Goal: Navigation & Orientation: Understand site structure

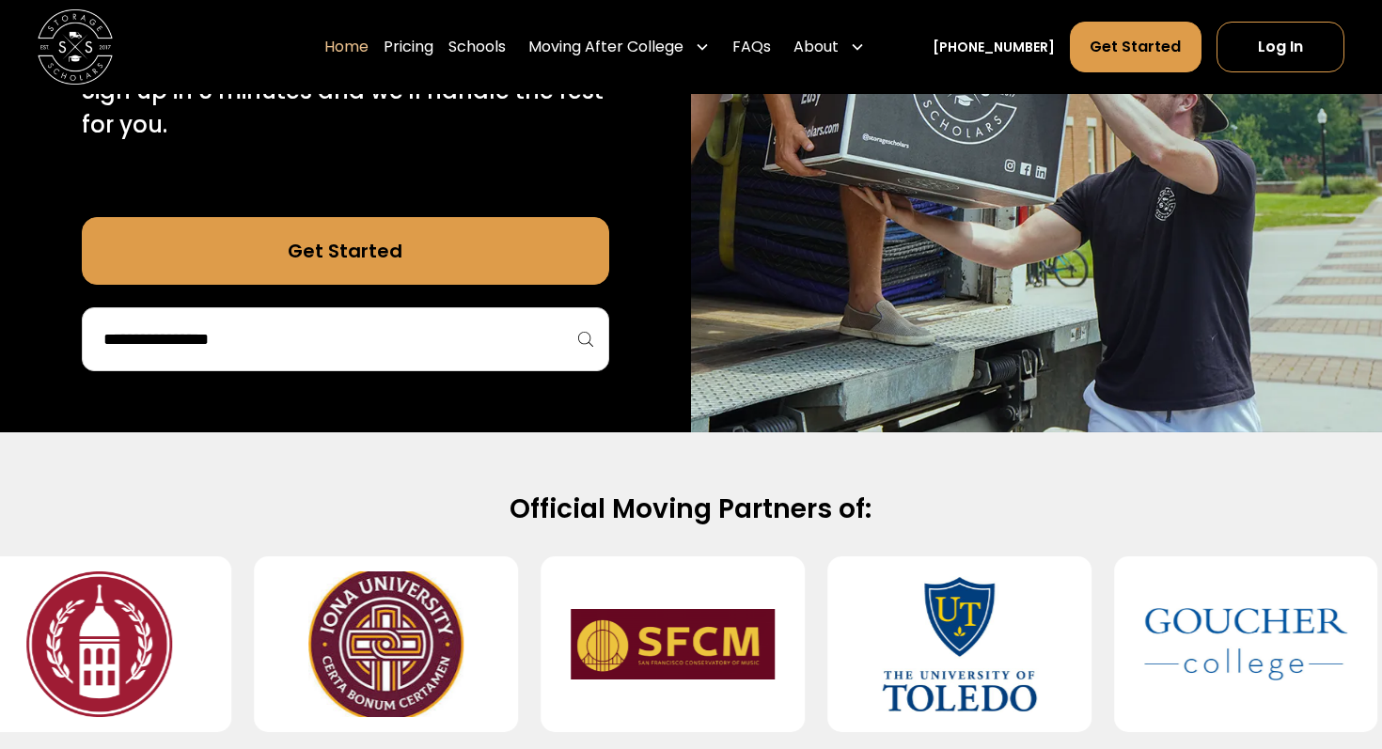
scroll to position [446, 0]
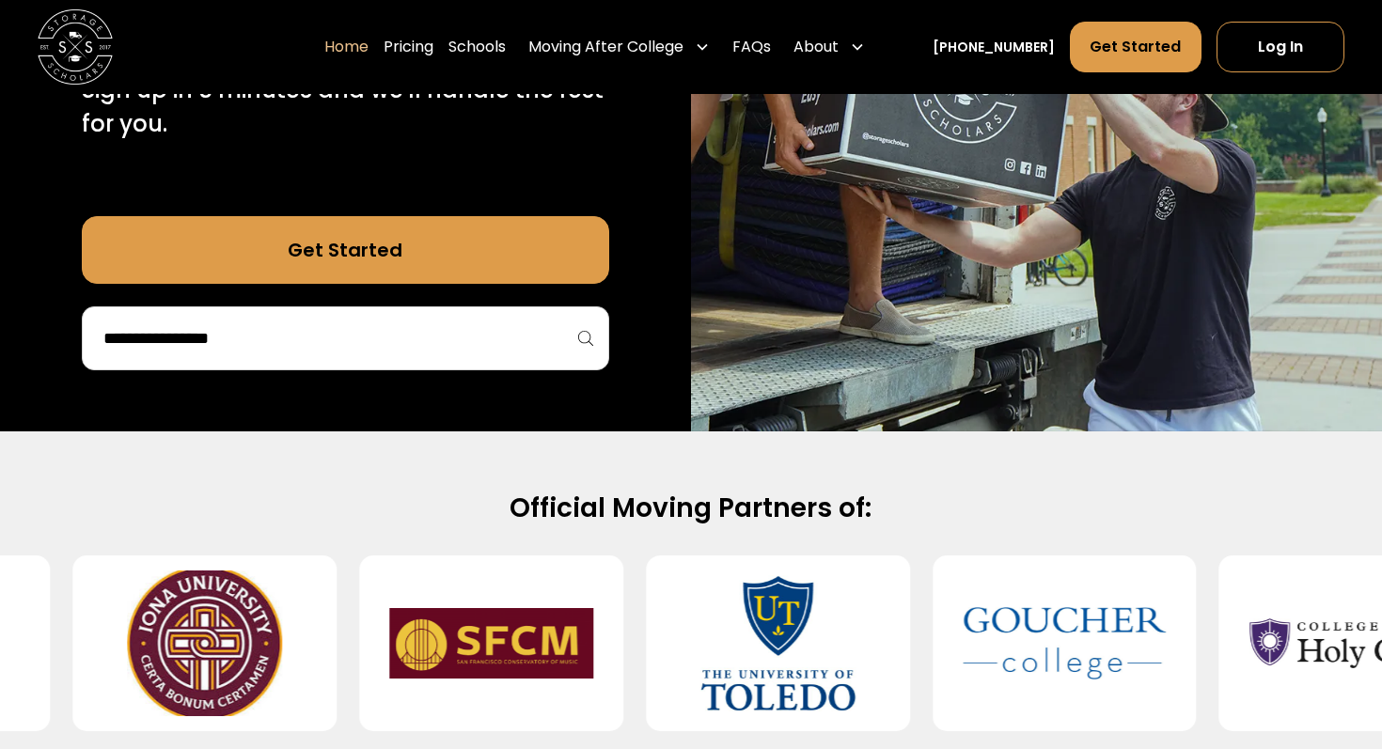
click at [415, 377] on div "75,000 moves since 2017 Stress free student storage and moving. Sign up in 5 mi…" at bounding box center [345, 69] width 691 height 723
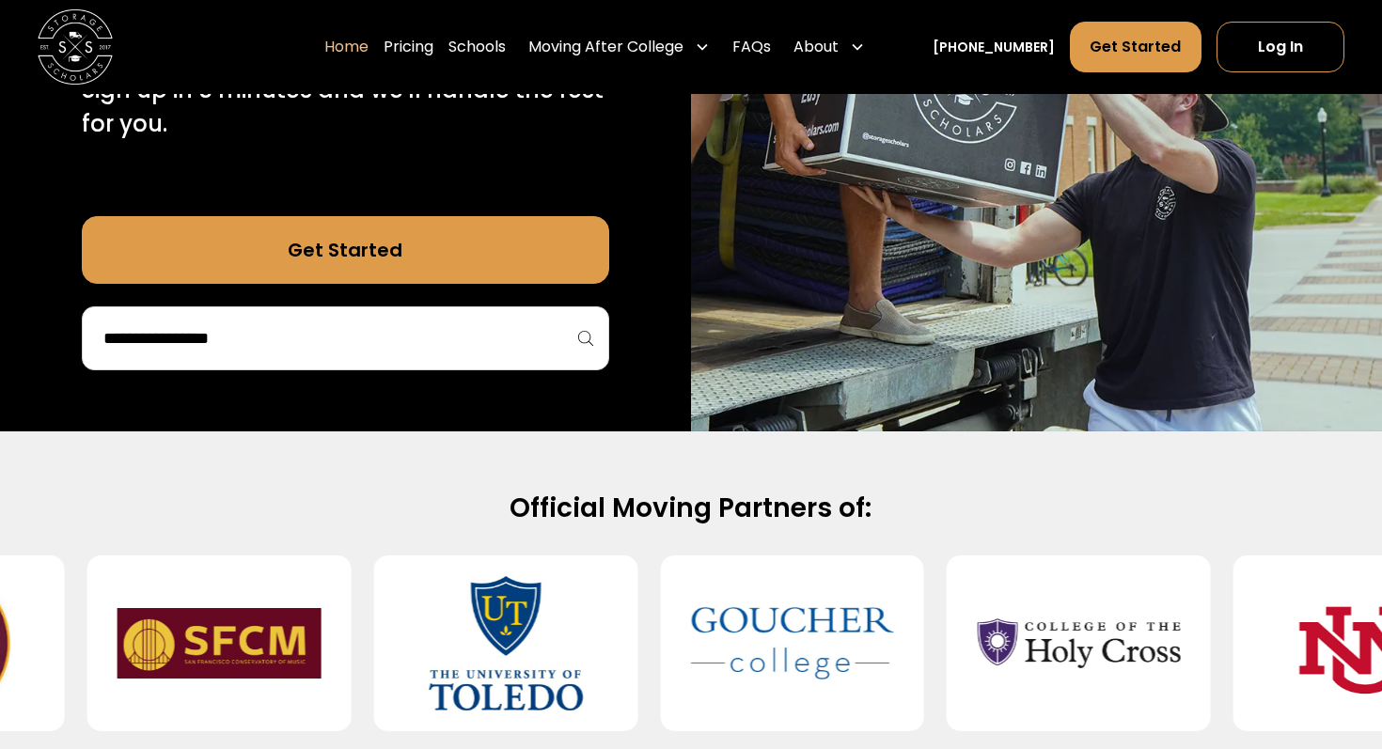
click at [398, 353] on input "search" at bounding box center [346, 338] width 488 height 32
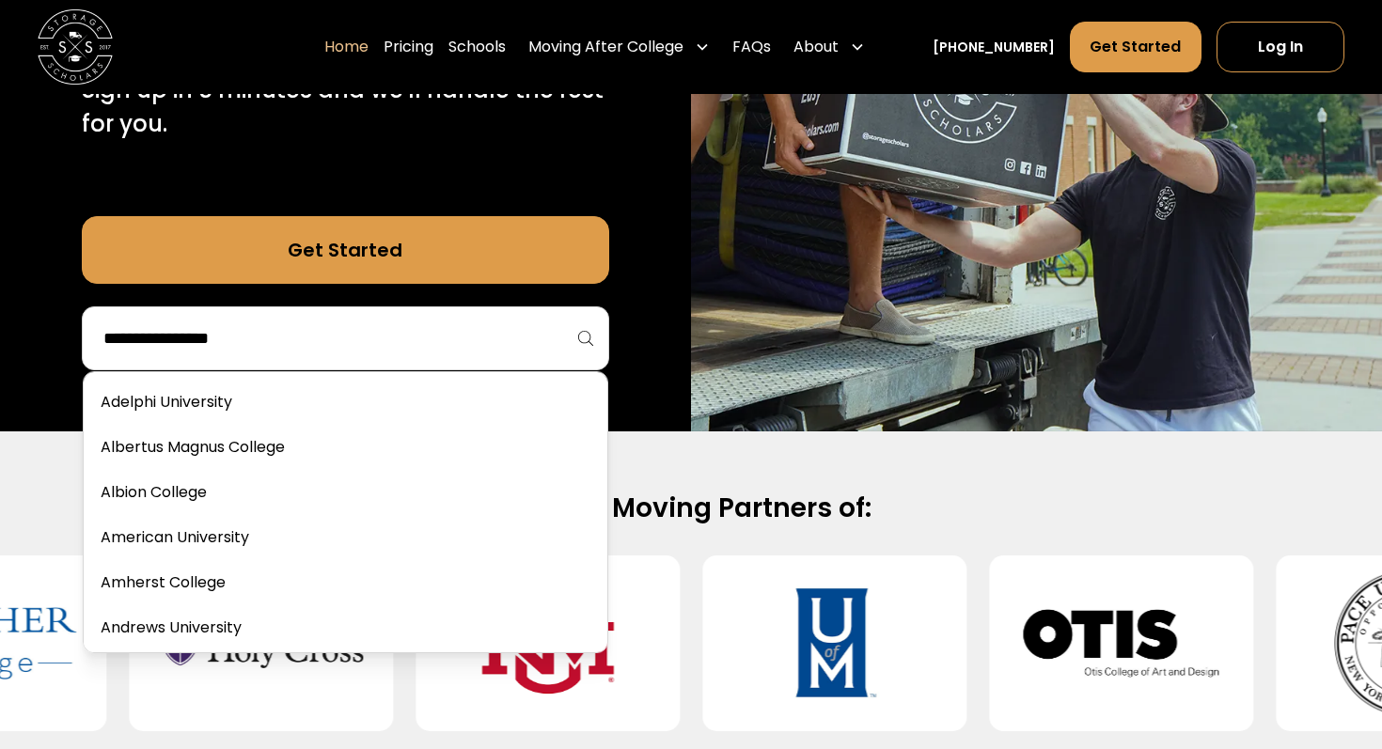
click at [372, 261] on link "Get Started" at bounding box center [345, 250] width 527 height 68
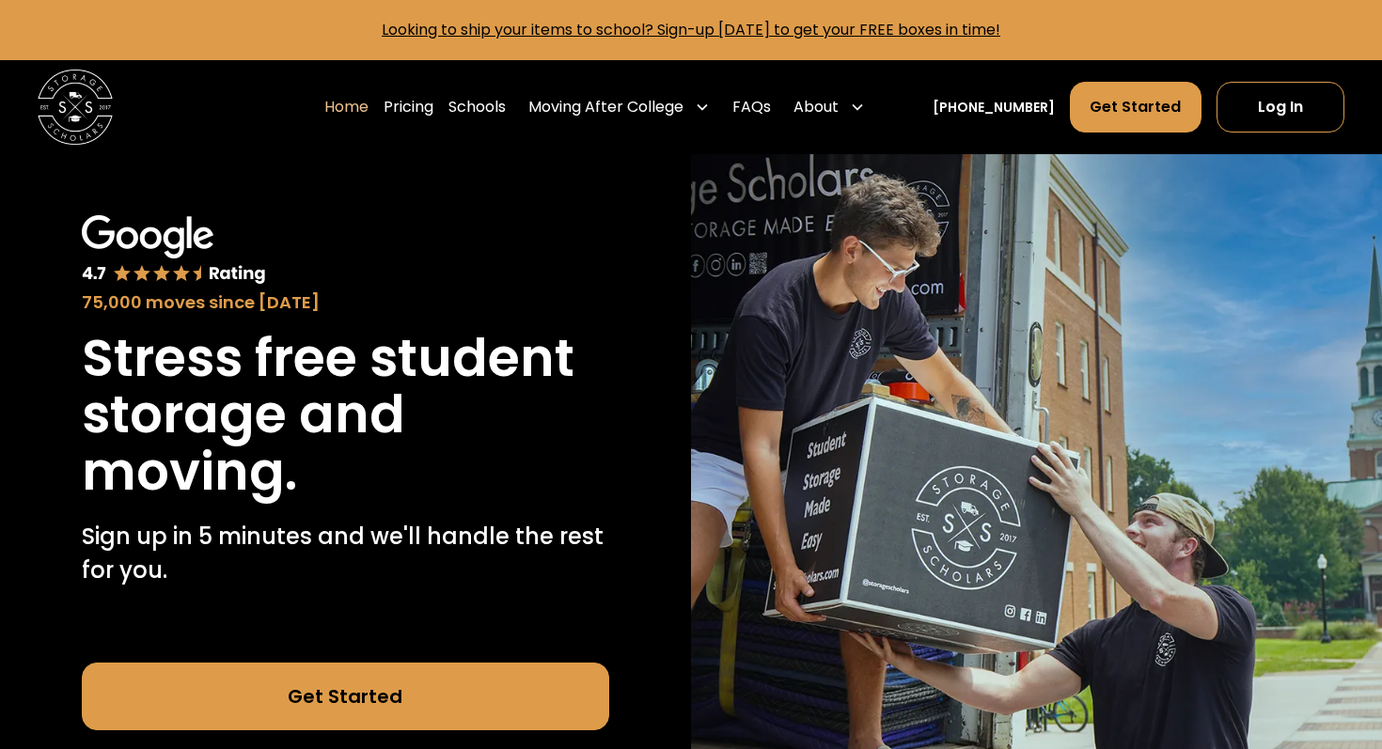
click at [460, 111] on div "Home Pricing Schools Moving After College Commercial Projects Apartment Moving …" at bounding box center [598, 107] width 548 height 53
click at [433, 110] on link "Pricing" at bounding box center [409, 107] width 50 height 53
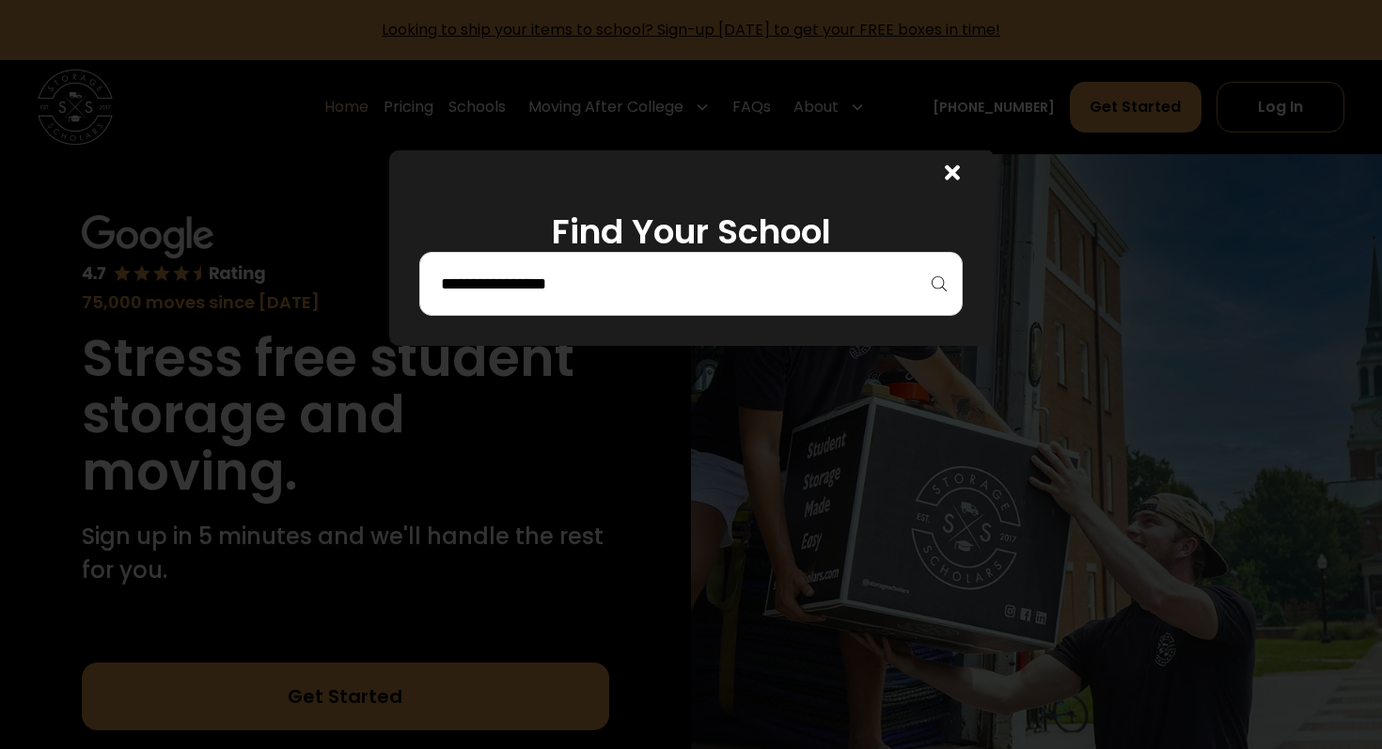
click at [619, 276] on input "search" at bounding box center [691, 284] width 504 height 32
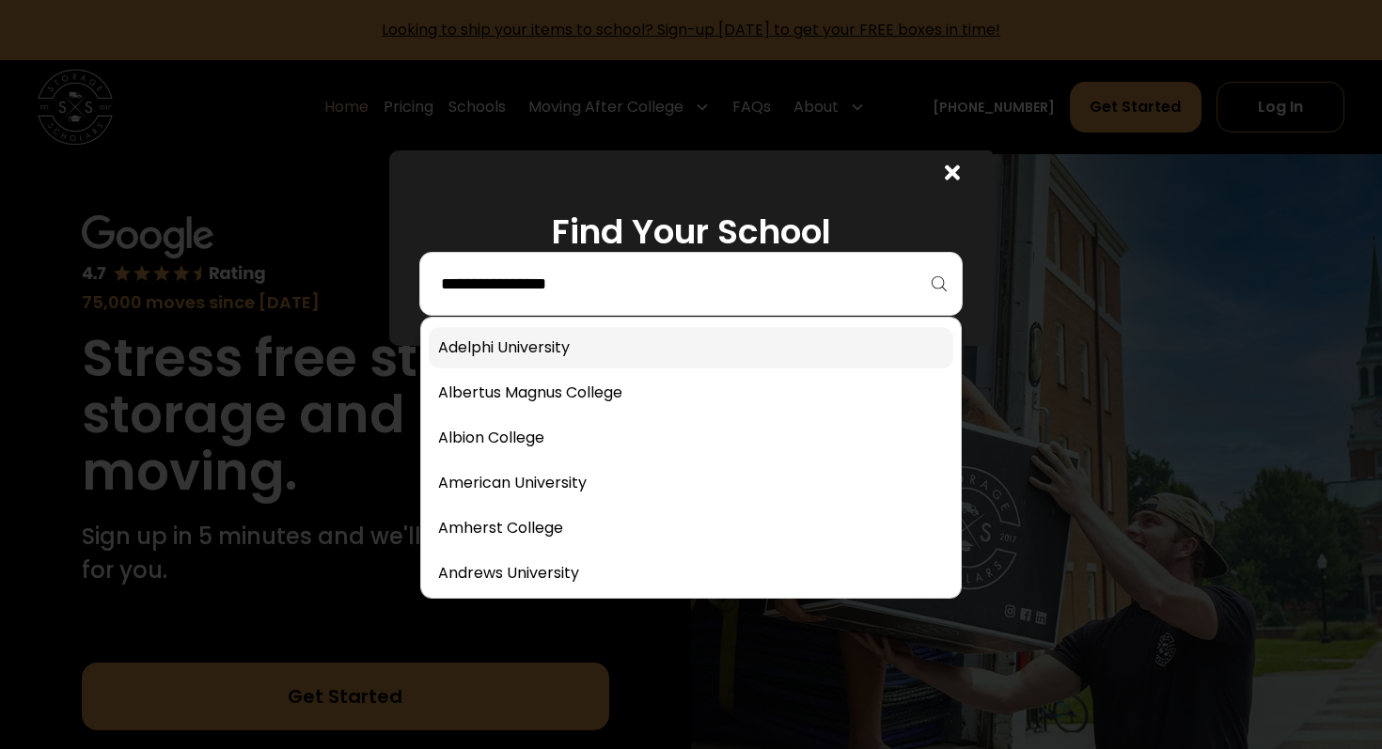
click at [564, 357] on link at bounding box center [691, 347] width 525 height 41
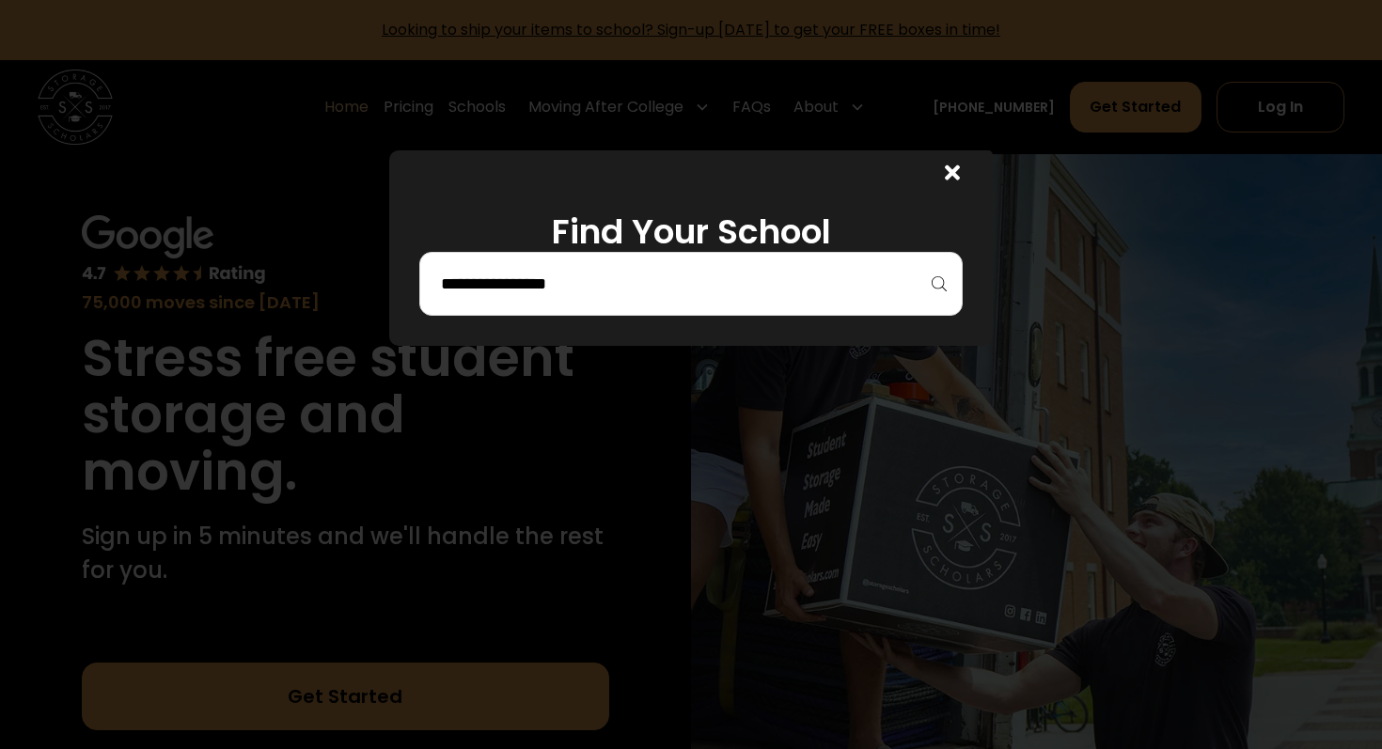
click at [525, 290] on input "search" at bounding box center [691, 284] width 504 height 32
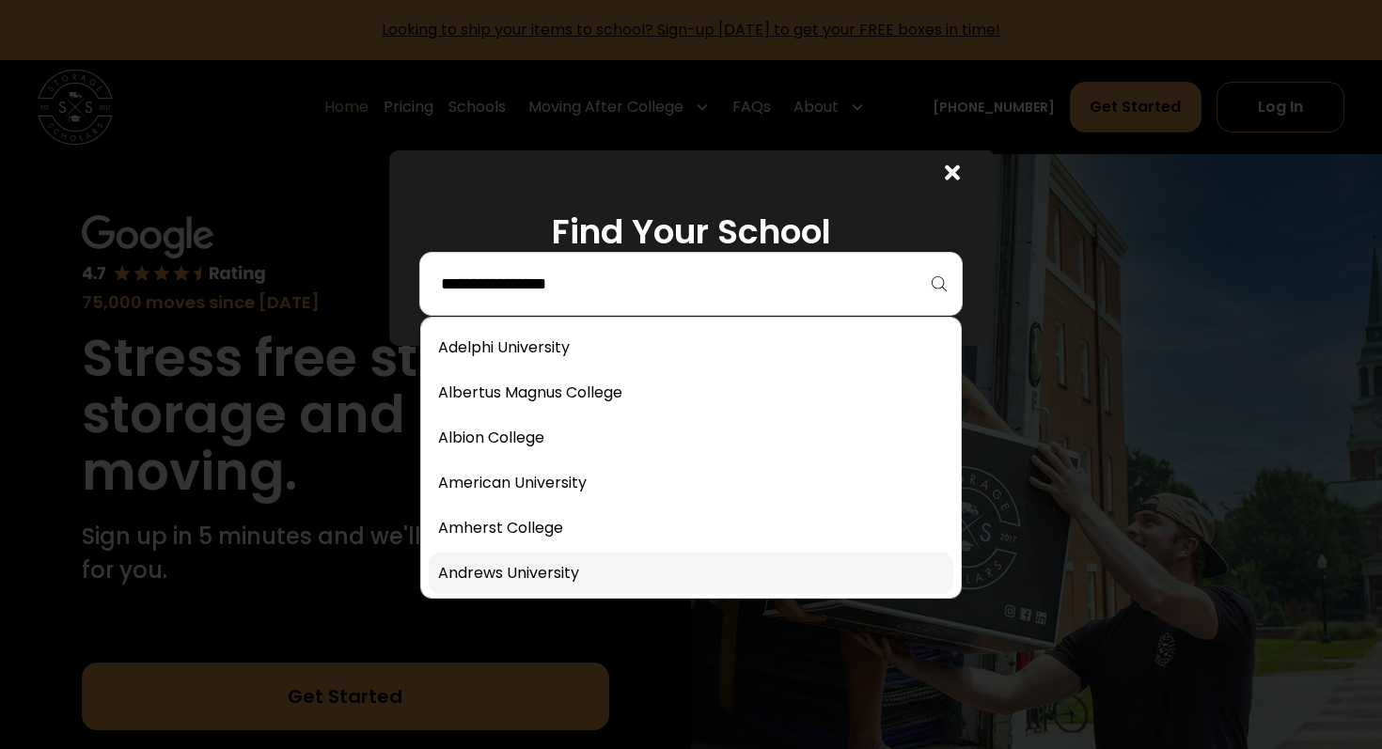
click at [571, 577] on link at bounding box center [691, 573] width 525 height 41
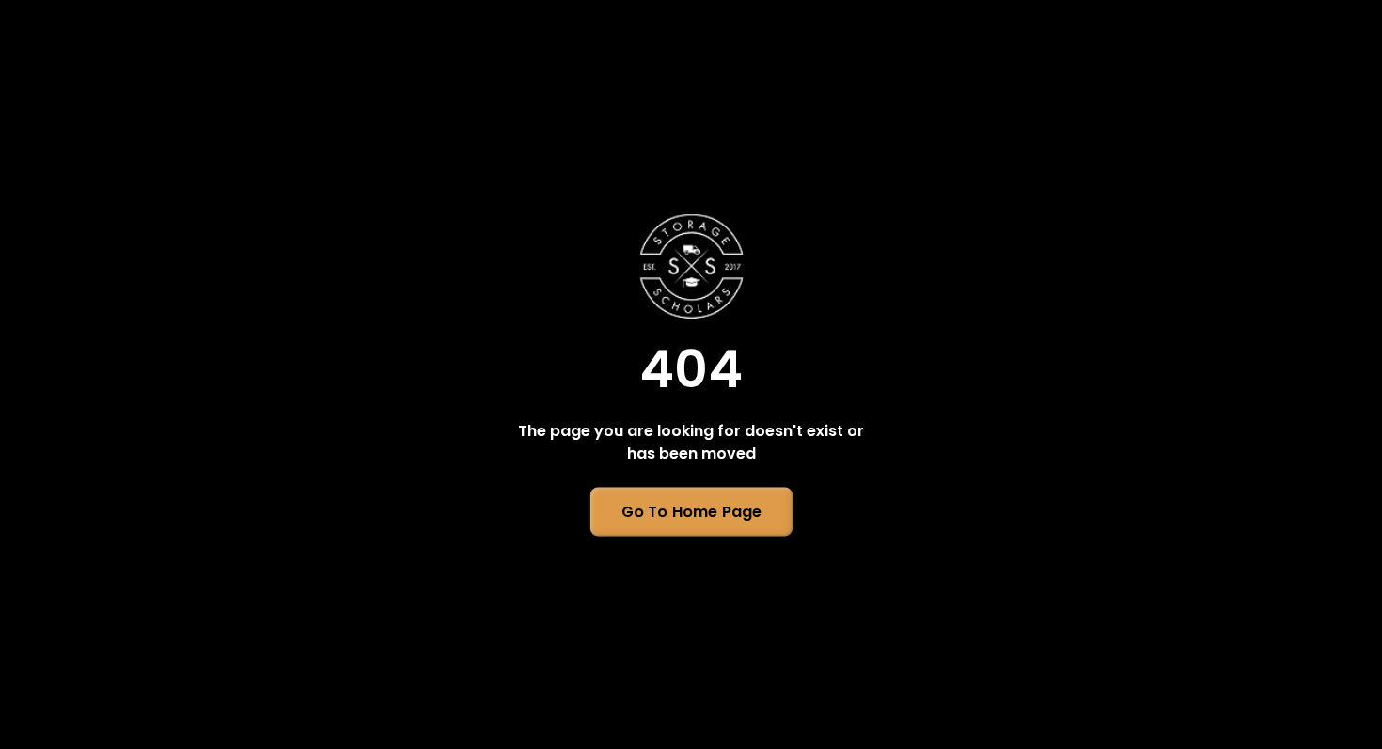
click at [687, 505] on link "Go To Home Page" at bounding box center [690, 512] width 202 height 49
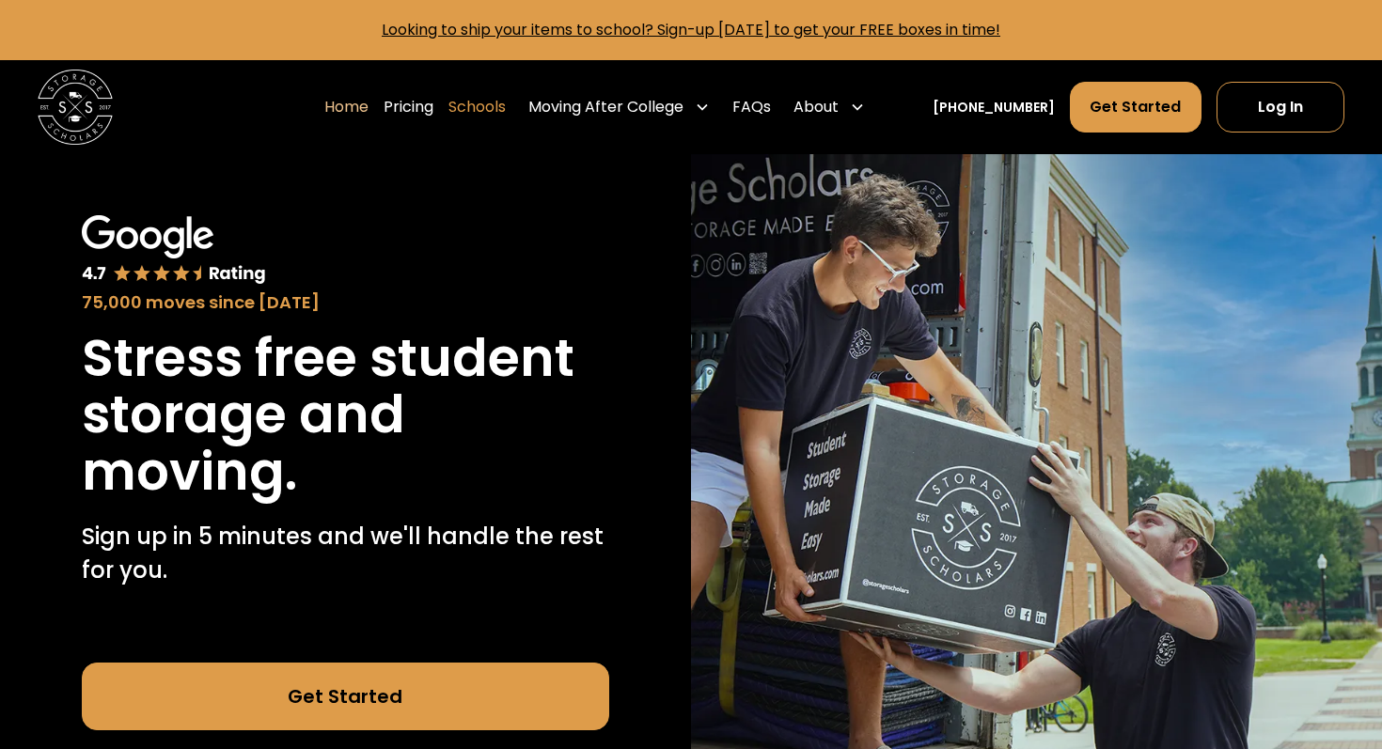
click at [506, 99] on link "Schools" at bounding box center [476, 107] width 57 height 53
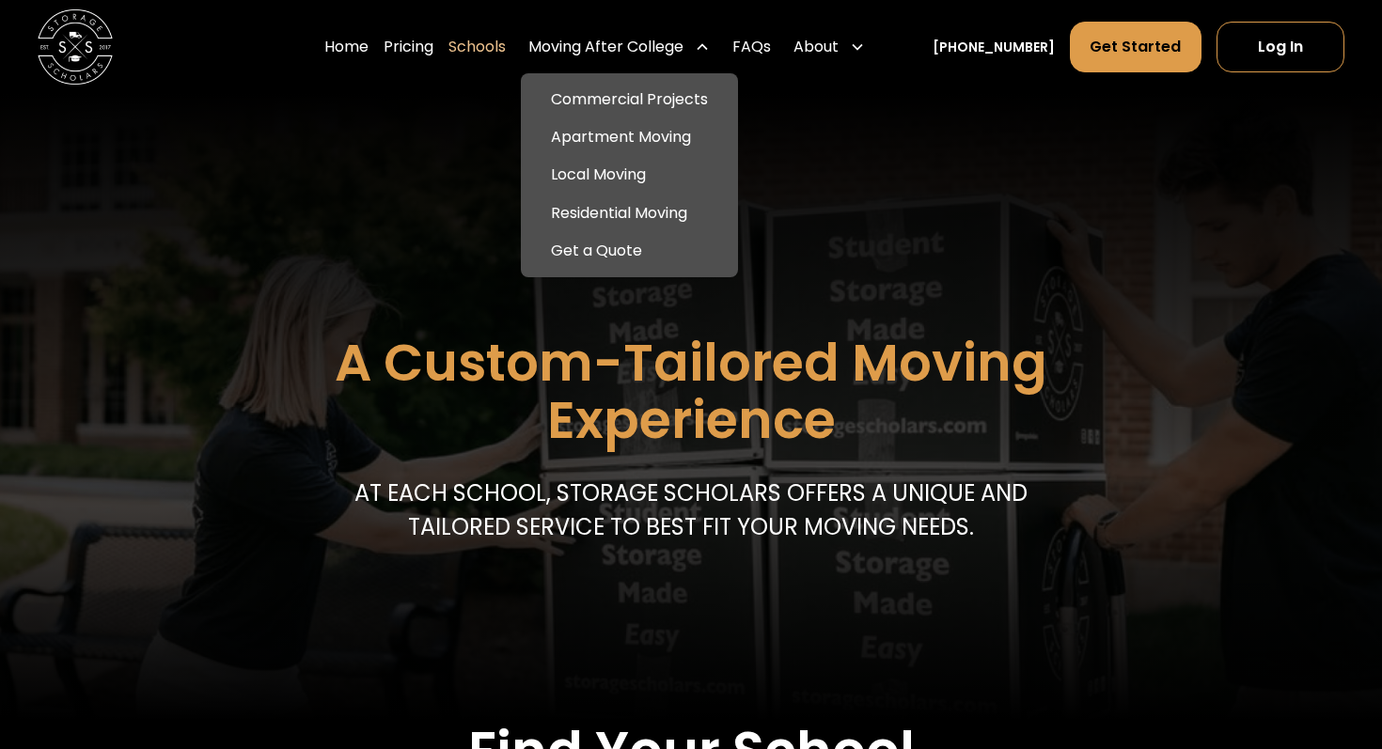
click at [619, 50] on div "Moving After College" at bounding box center [605, 47] width 155 height 23
click at [634, 142] on link "Apartment Moving" at bounding box center [629, 137] width 202 height 38
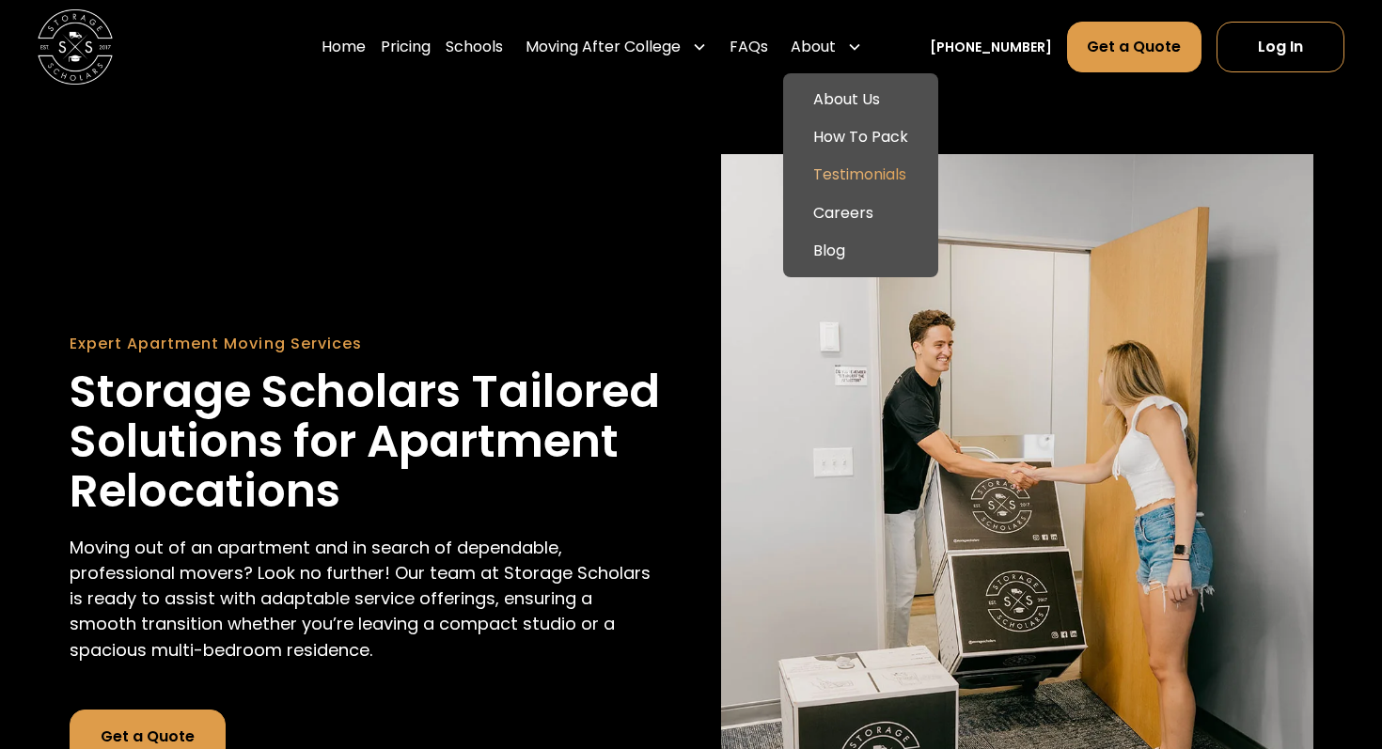
click at [869, 157] on link "Testimonials" at bounding box center [861, 175] width 140 height 38
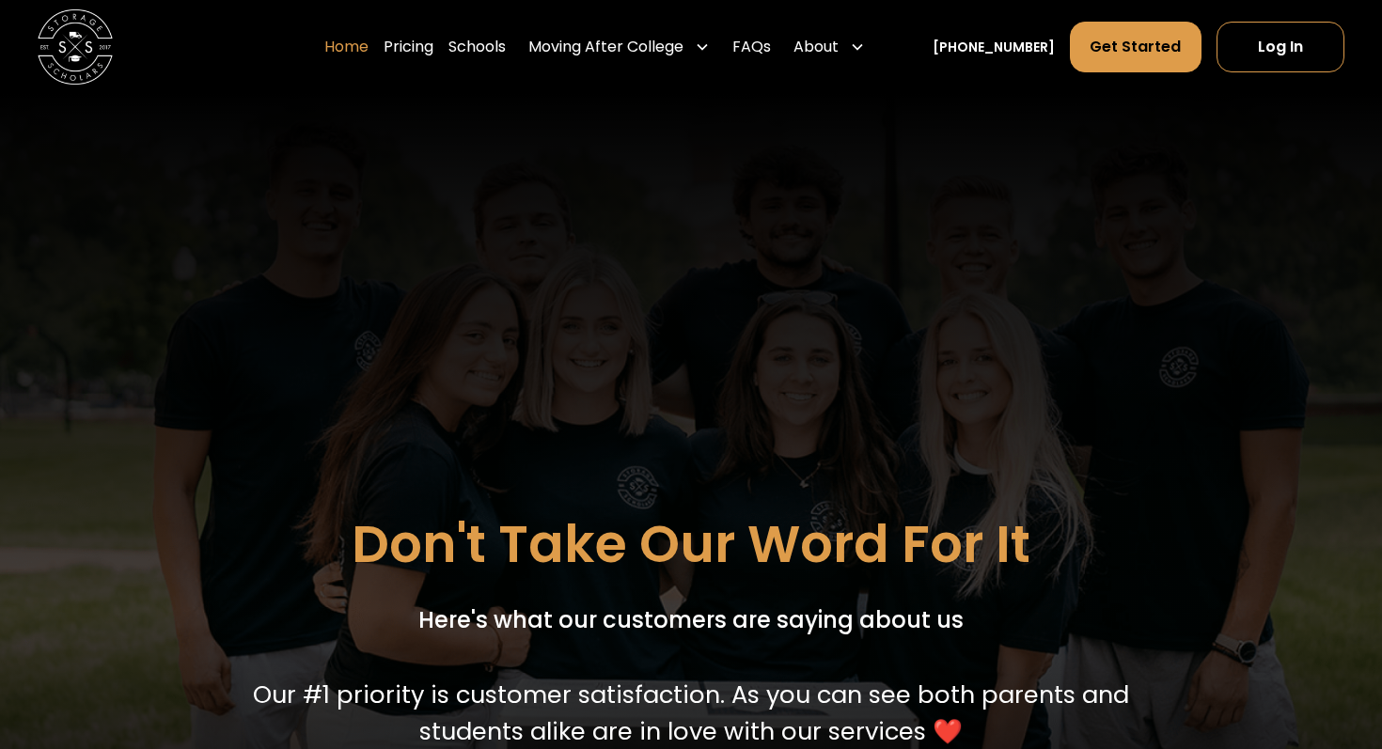
click at [368, 57] on link "Home" at bounding box center [346, 47] width 44 height 53
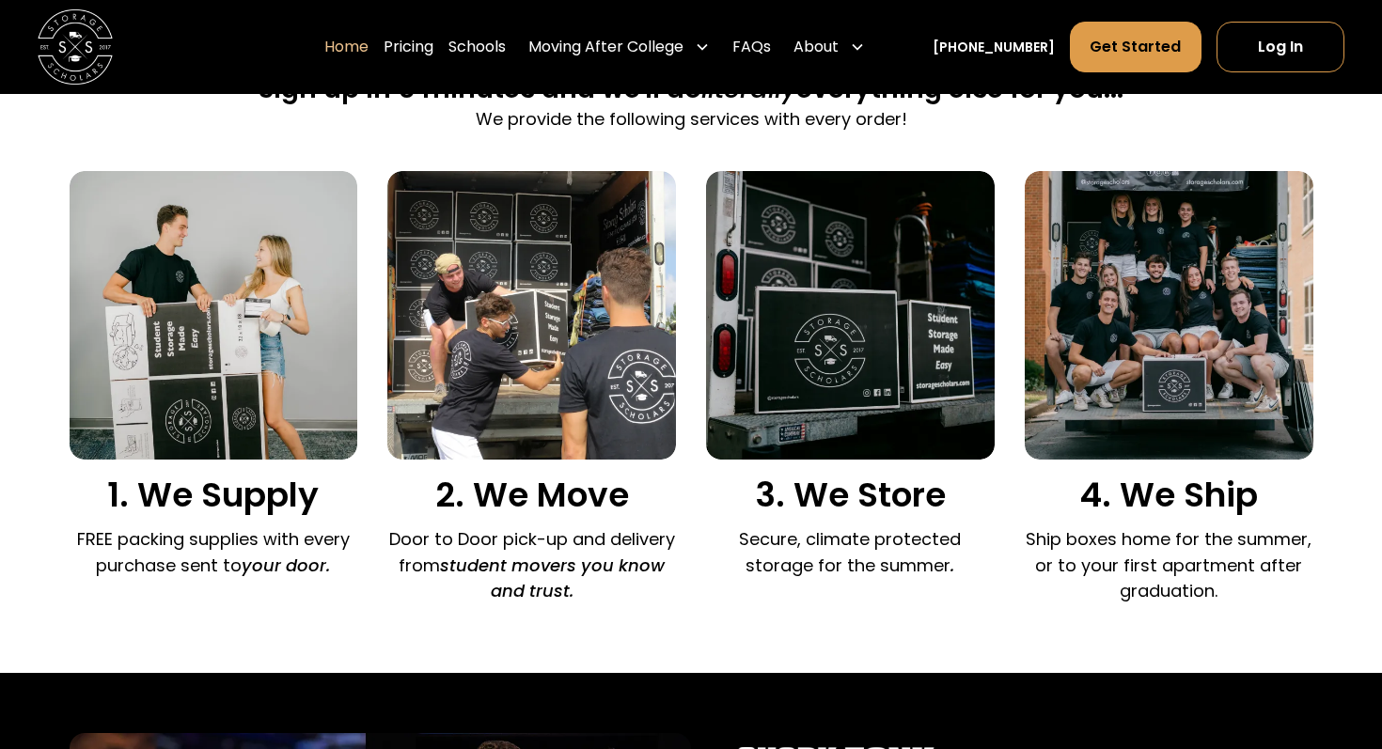
scroll to position [1224, 0]
